Goal: Find specific page/section: Find specific page/section

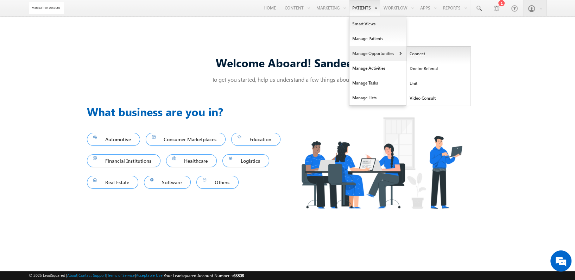
click at [408, 51] on link "Connect" at bounding box center [439, 53] width 64 height 15
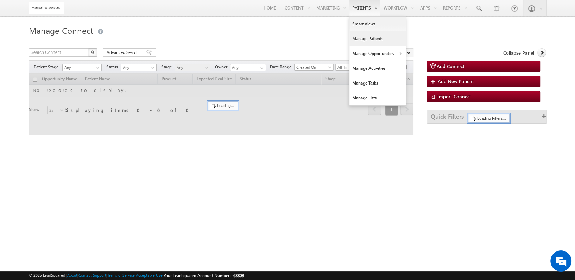
click at [362, 36] on link "Manage Patients" at bounding box center [378, 38] width 56 height 15
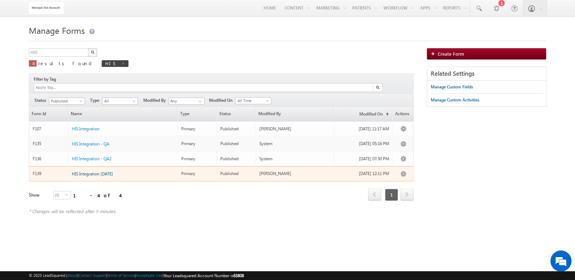
click at [113, 171] on span "HIS Integration 25-03-2025" at bounding box center [92, 173] width 41 height 5
